Goal: Use online tool/utility: Utilize a website feature to perform a specific function

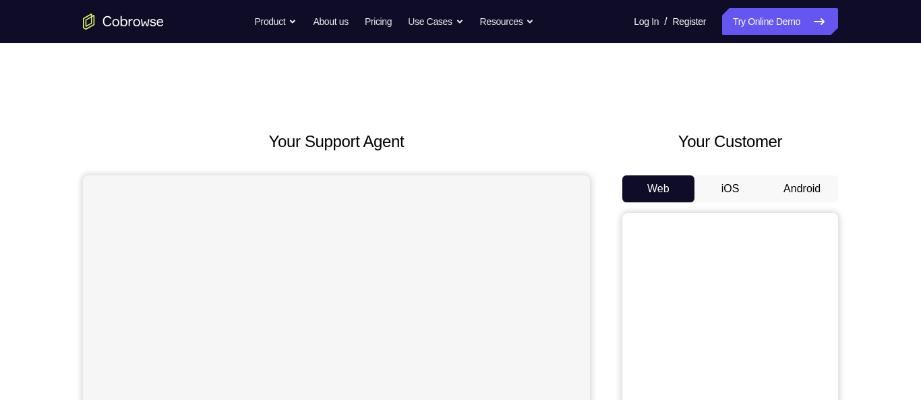
click at [793, 191] on button "Android" at bounding box center [802, 188] width 72 height 27
click at [804, 186] on button "Android" at bounding box center [802, 188] width 72 height 27
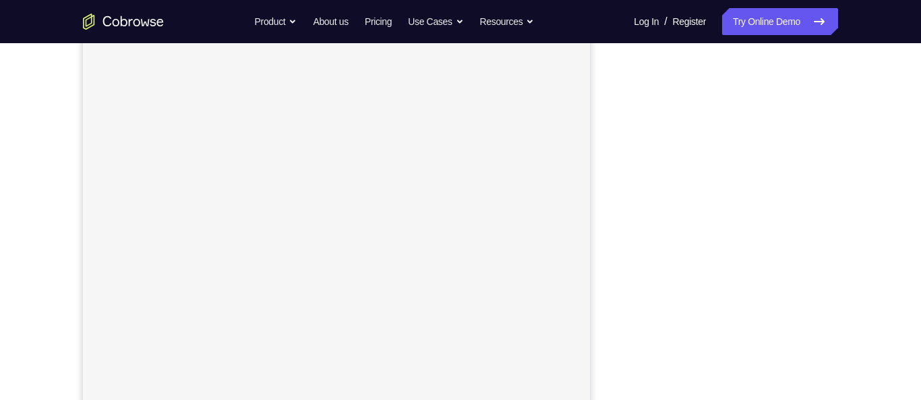
scroll to position [198, 0]
click at [864, 160] on div "Your Support Agent Your Customer Web iOS Android Next Steps We’d be happy to gi…" at bounding box center [460, 289] width 863 height 889
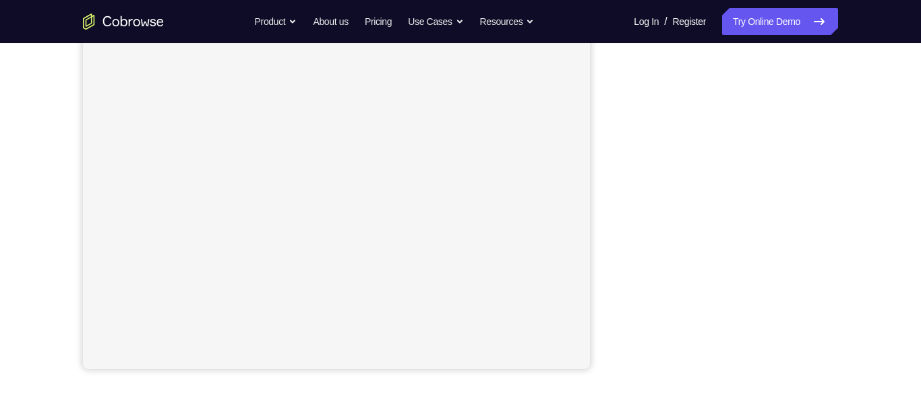
scroll to position [254, 0]
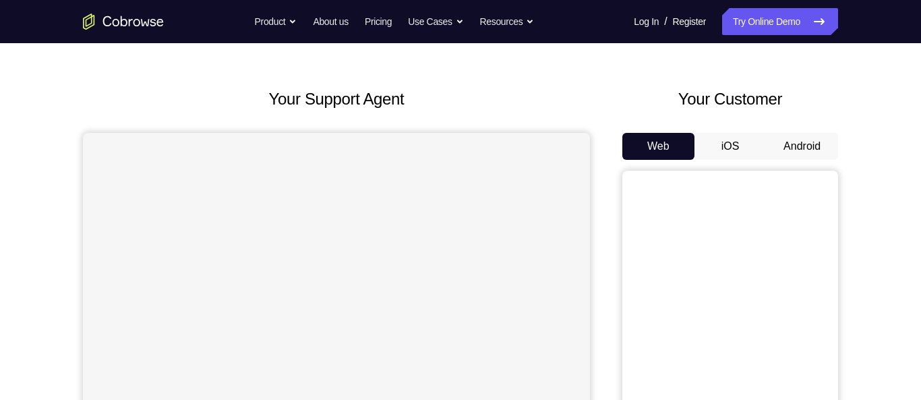
scroll to position [40, 0]
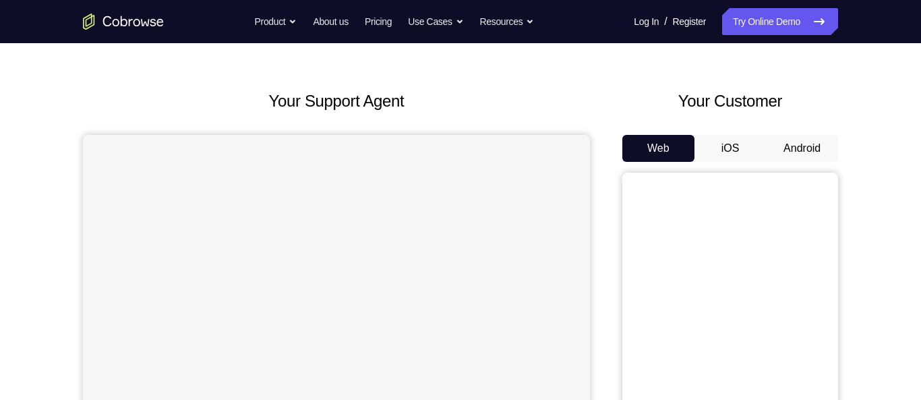
click at [800, 144] on button "Android" at bounding box center [802, 148] width 72 height 27
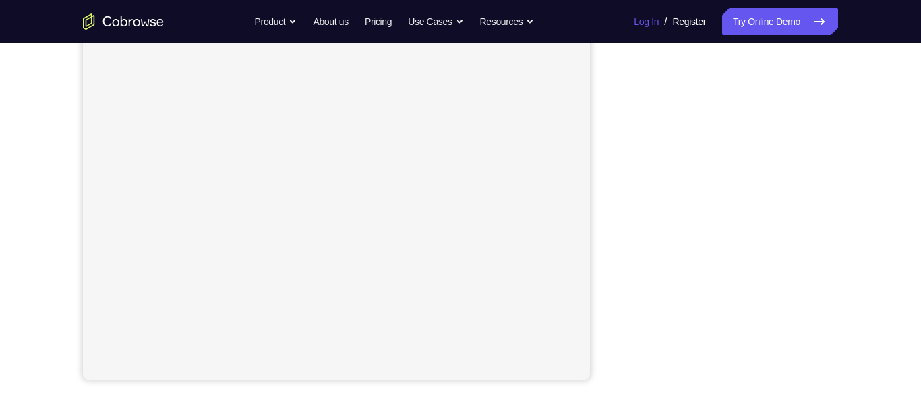
scroll to position [253, 0]
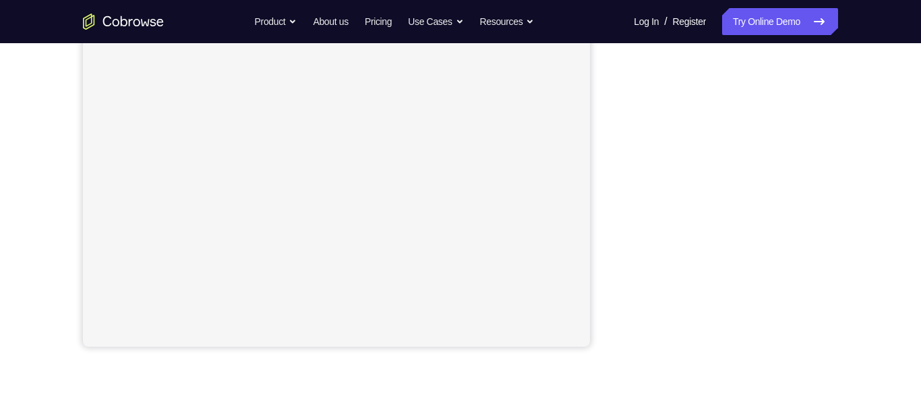
scroll to position [278, 0]
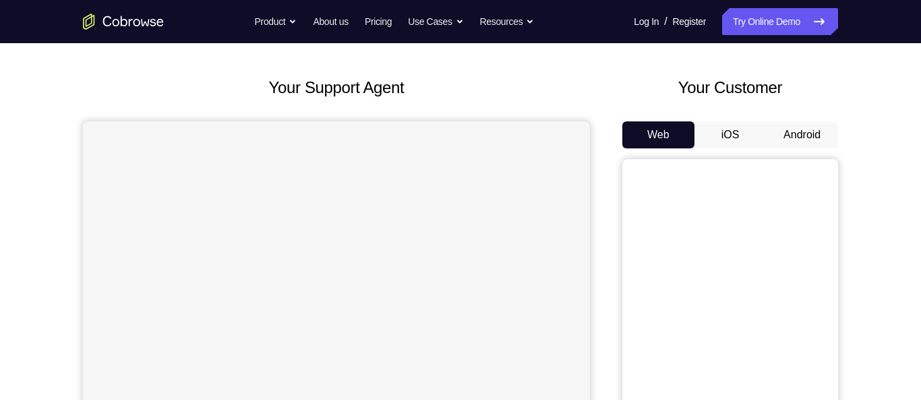
scroll to position [62, 0]
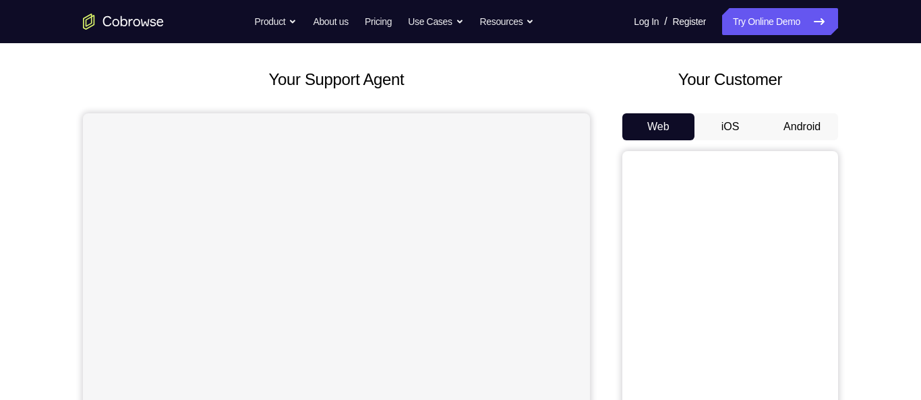
click at [807, 131] on button "Android" at bounding box center [802, 126] width 72 height 27
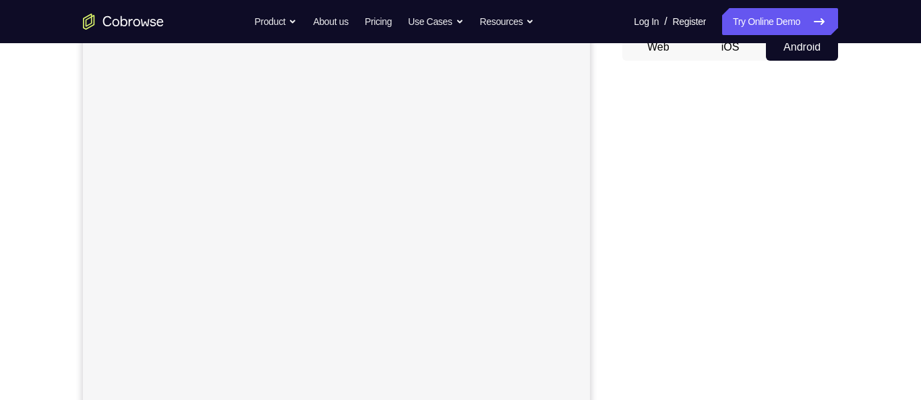
scroll to position [137, 0]
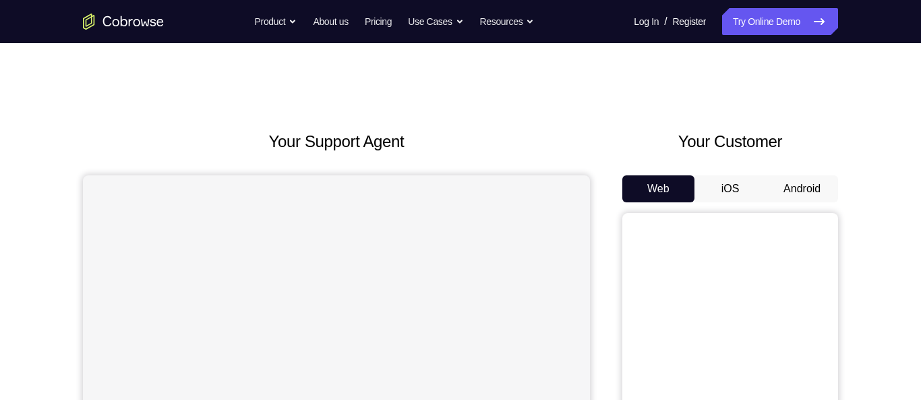
click at [803, 179] on button "Android" at bounding box center [802, 188] width 72 height 27
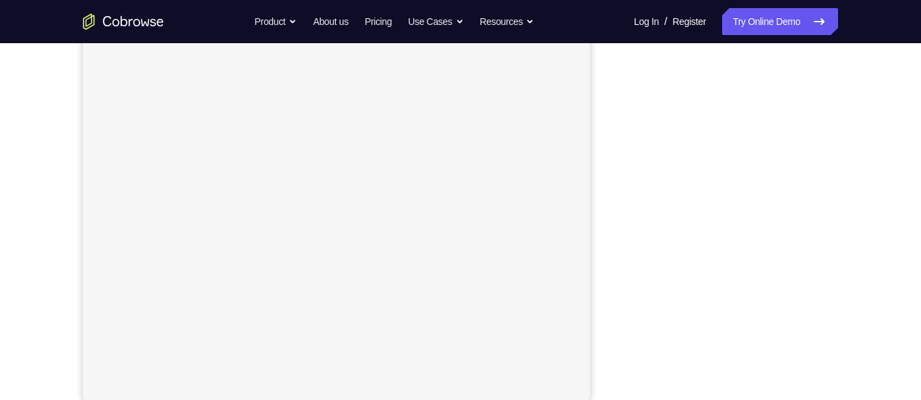
scroll to position [223, 0]
